Goal: Task Accomplishment & Management: Use online tool/utility

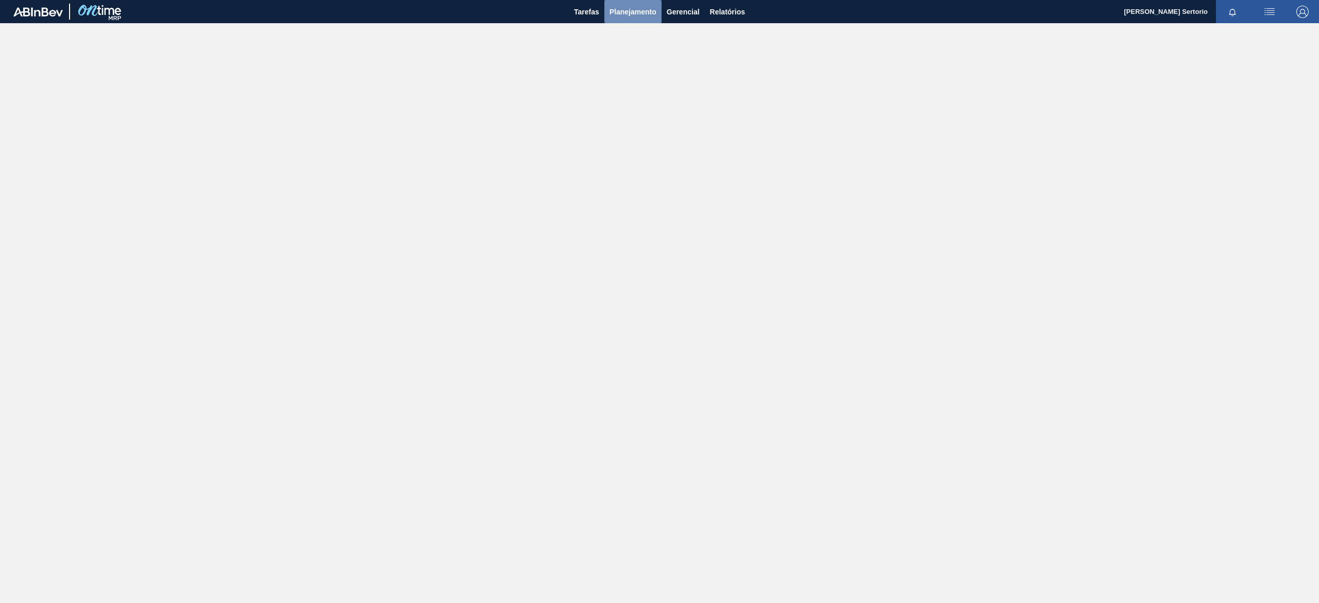
click at [646, 18] on button "Planejamento" at bounding box center [632, 11] width 57 height 23
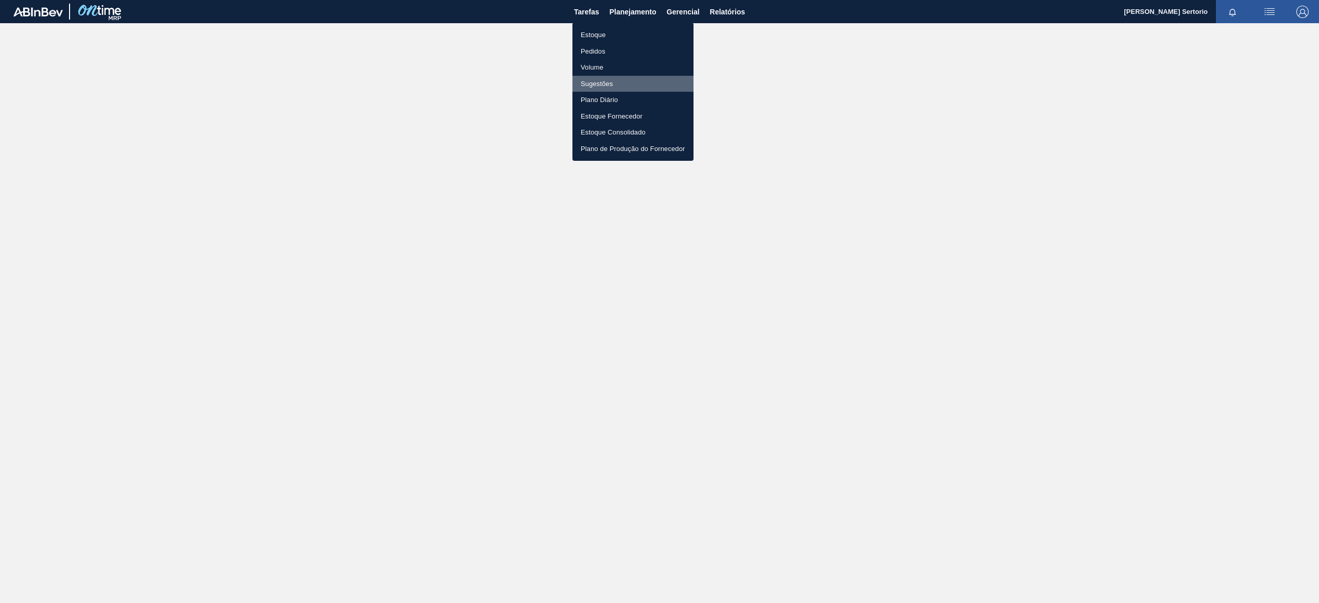
click at [613, 89] on li "Sugestões" at bounding box center [632, 84] width 121 height 16
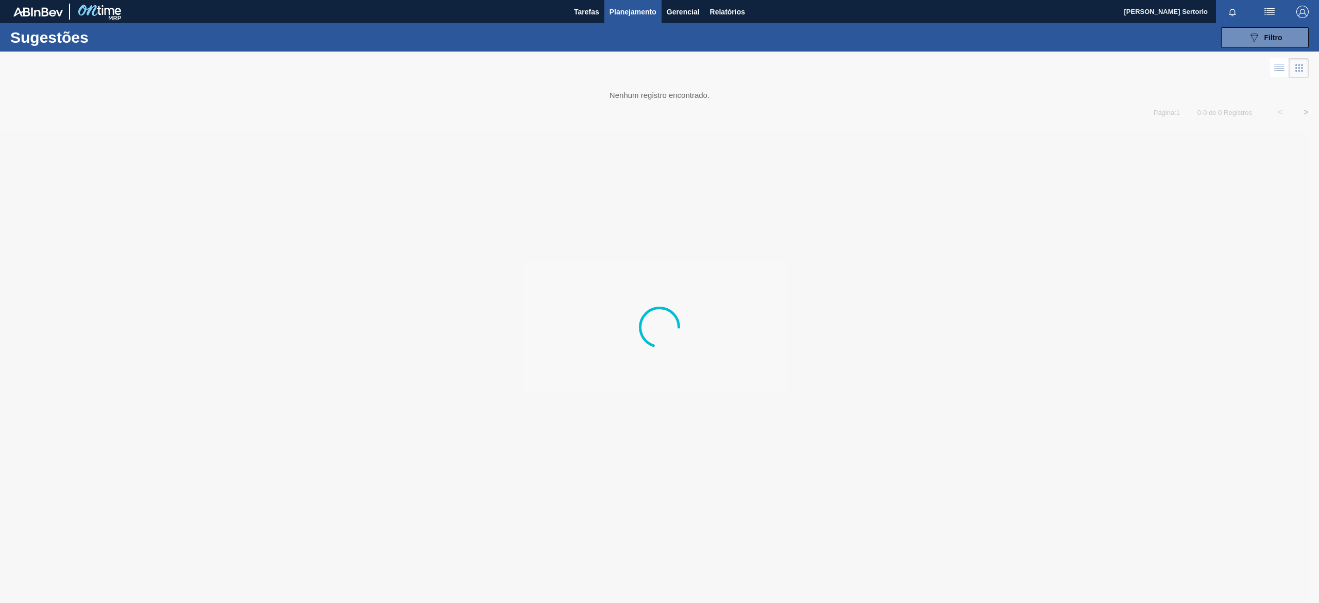
click at [641, 6] on span "Planejamento" at bounding box center [633, 12] width 47 height 12
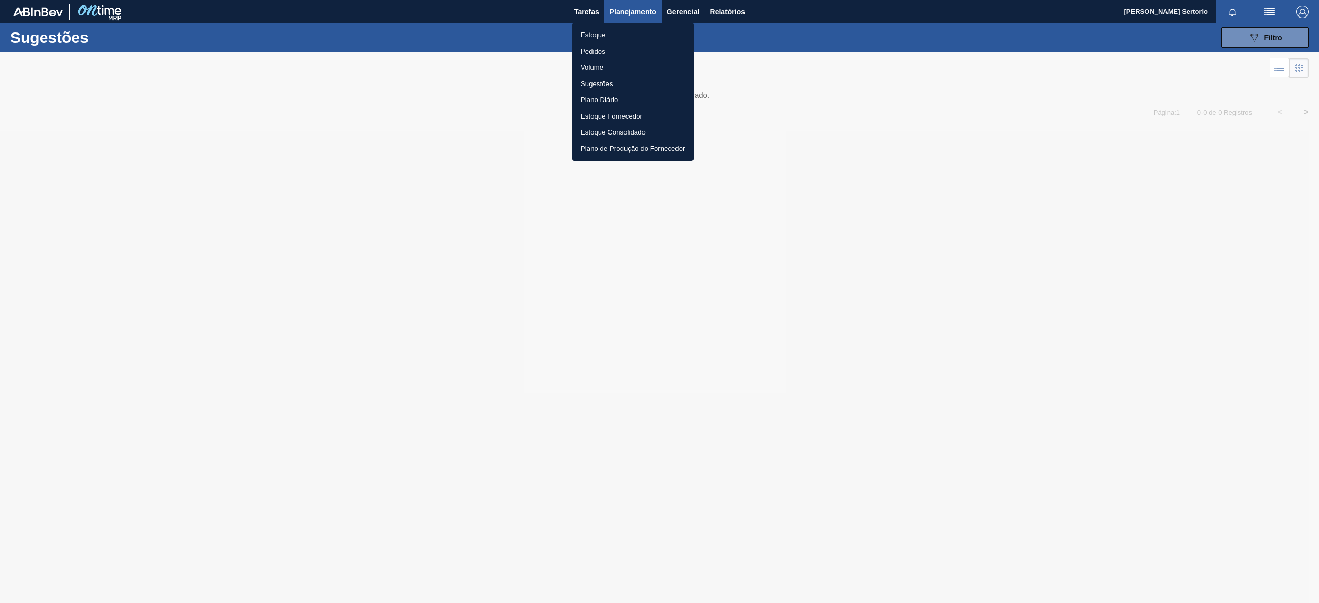
click at [605, 99] on li "Plano Diário" at bounding box center [632, 100] width 121 height 16
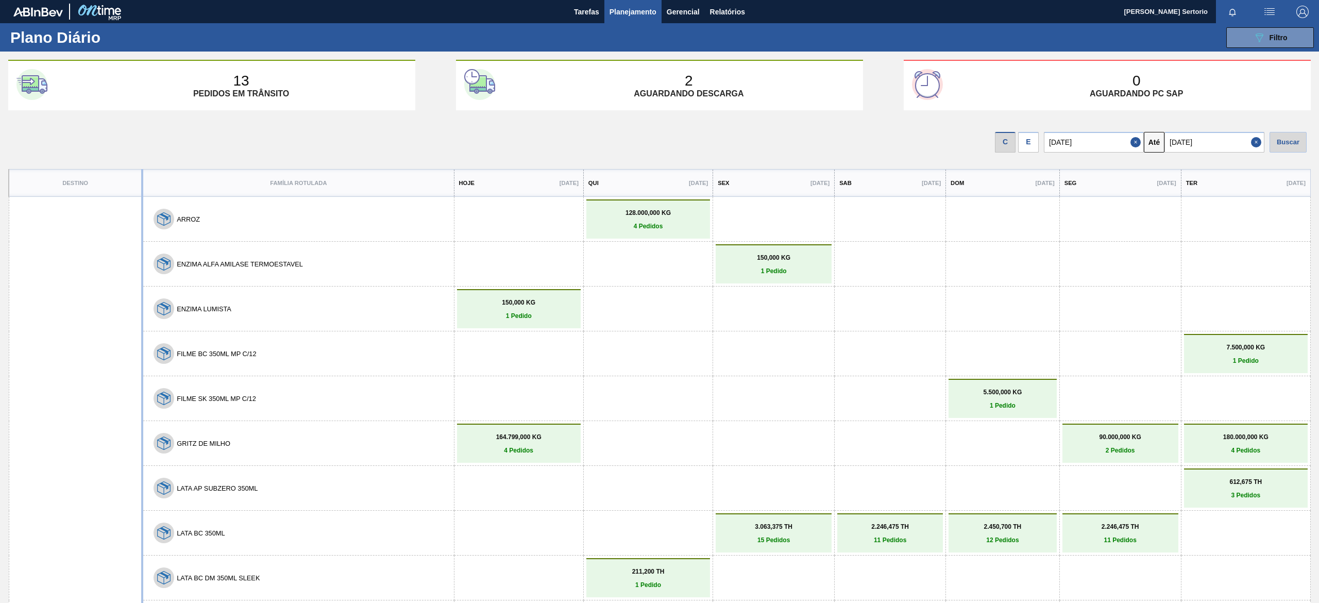
click at [1035, 145] on div "E" at bounding box center [1028, 142] width 21 height 21
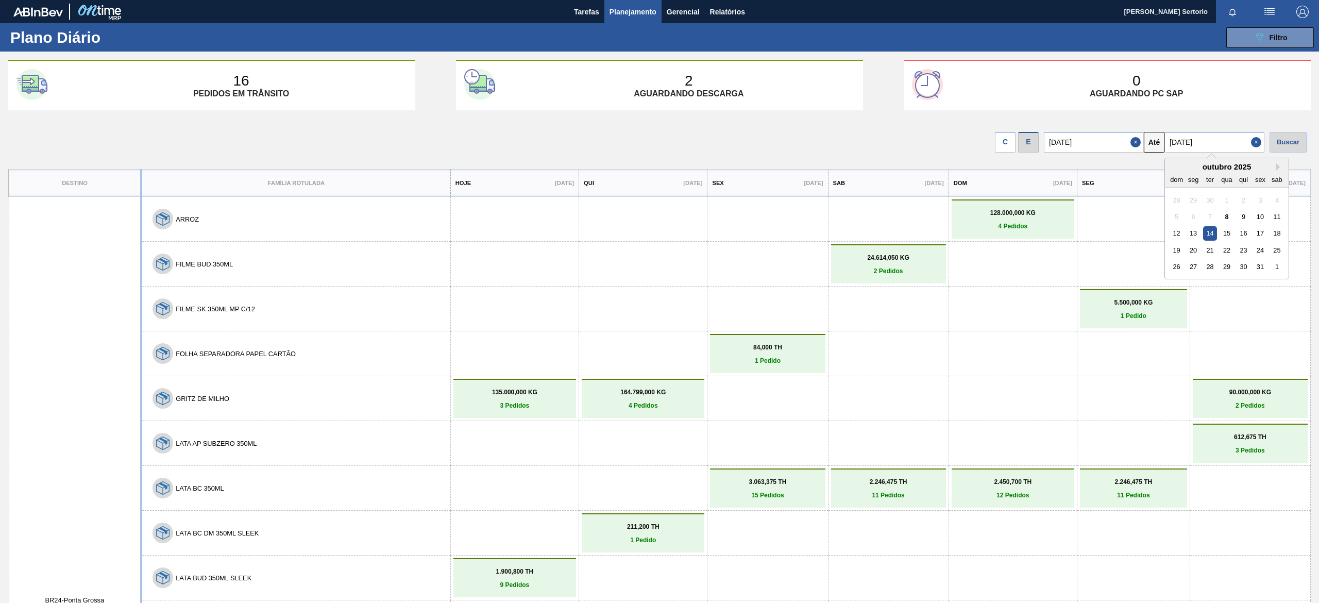
click at [1215, 140] on input "[DATE]" at bounding box center [1215, 142] width 100 height 21
click at [1182, 247] on div "19" at bounding box center [1177, 250] width 14 height 14
type input "[DATE]"
click at [1285, 137] on div "Buscar" at bounding box center [1288, 142] width 37 height 21
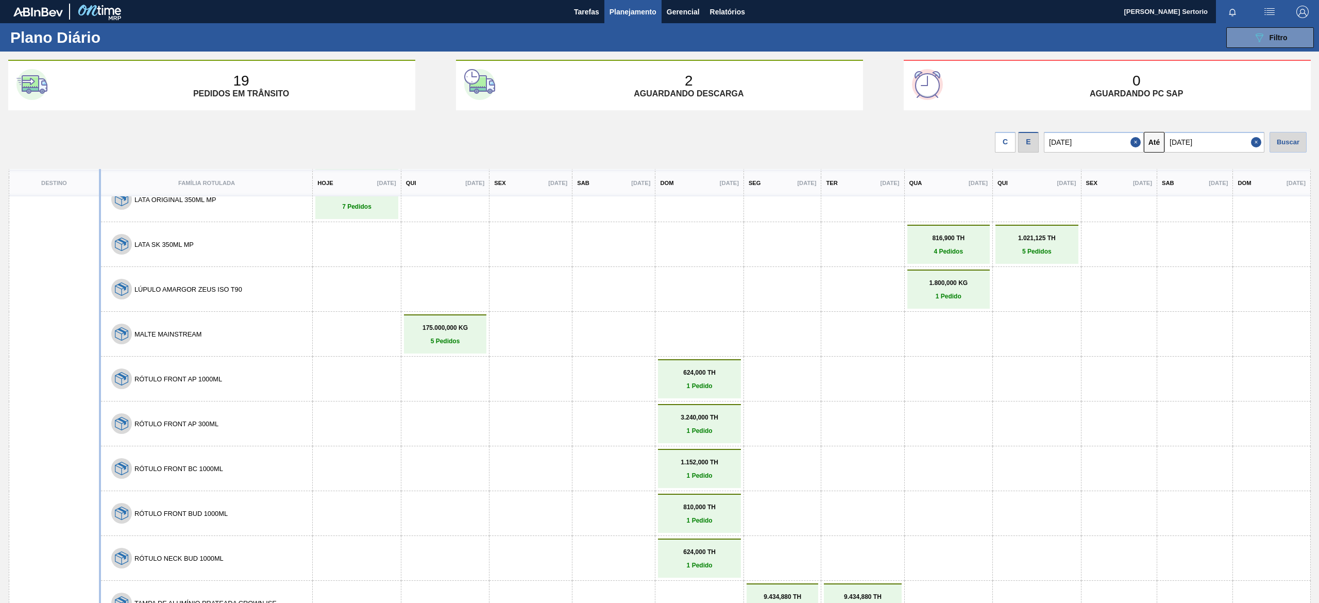
scroll to position [650, 0]
